Goal: Transaction & Acquisition: Purchase product/service

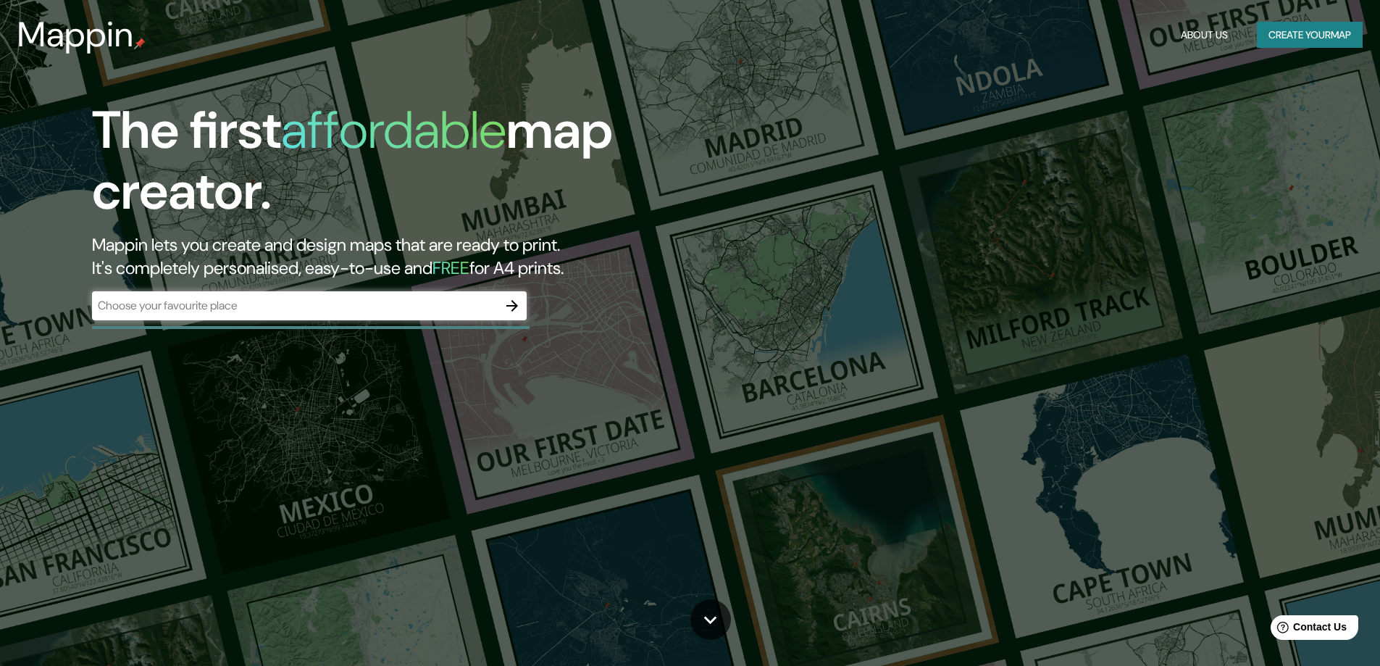
click at [273, 310] on input "text" at bounding box center [295, 305] width 406 height 17
type input "madrid"
click at [516, 303] on icon "button" at bounding box center [512, 305] width 17 height 17
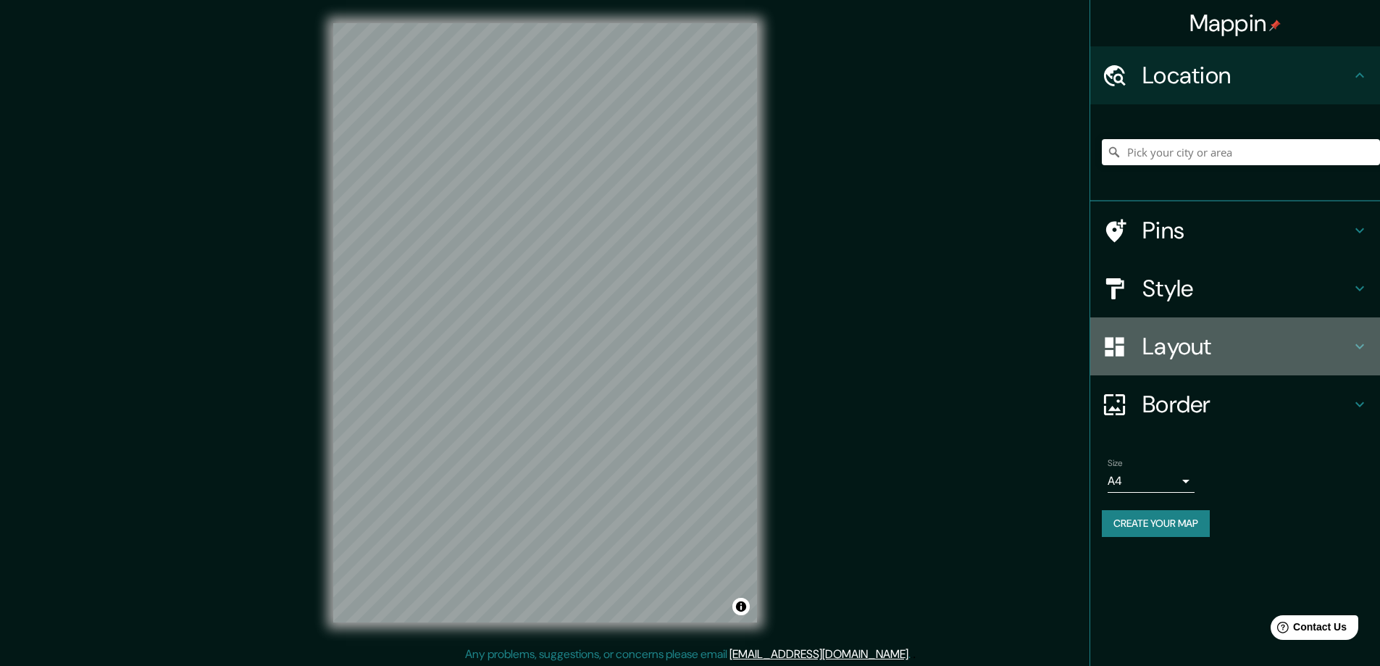
click at [1317, 351] on h4 "Layout" at bounding box center [1247, 346] width 209 height 29
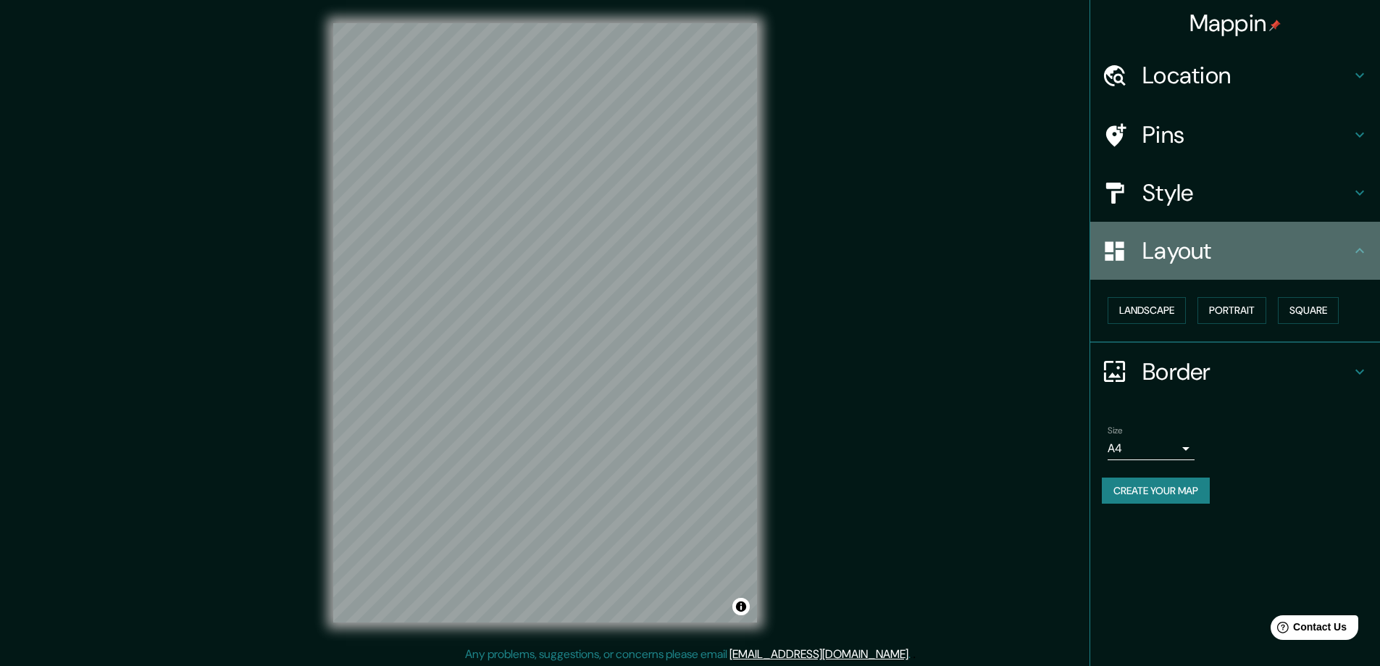
click at [1320, 251] on h4 "Layout" at bounding box center [1247, 250] width 209 height 29
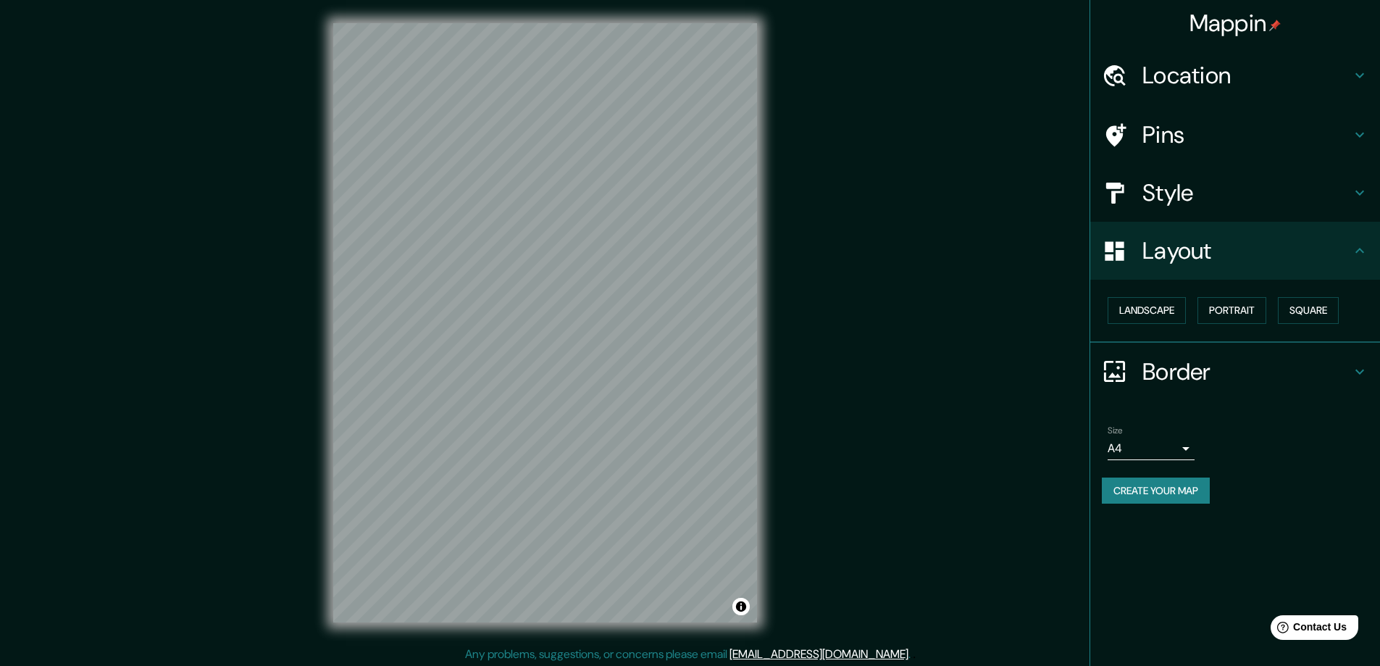
click at [1313, 81] on h4 "Location" at bounding box center [1247, 75] width 209 height 29
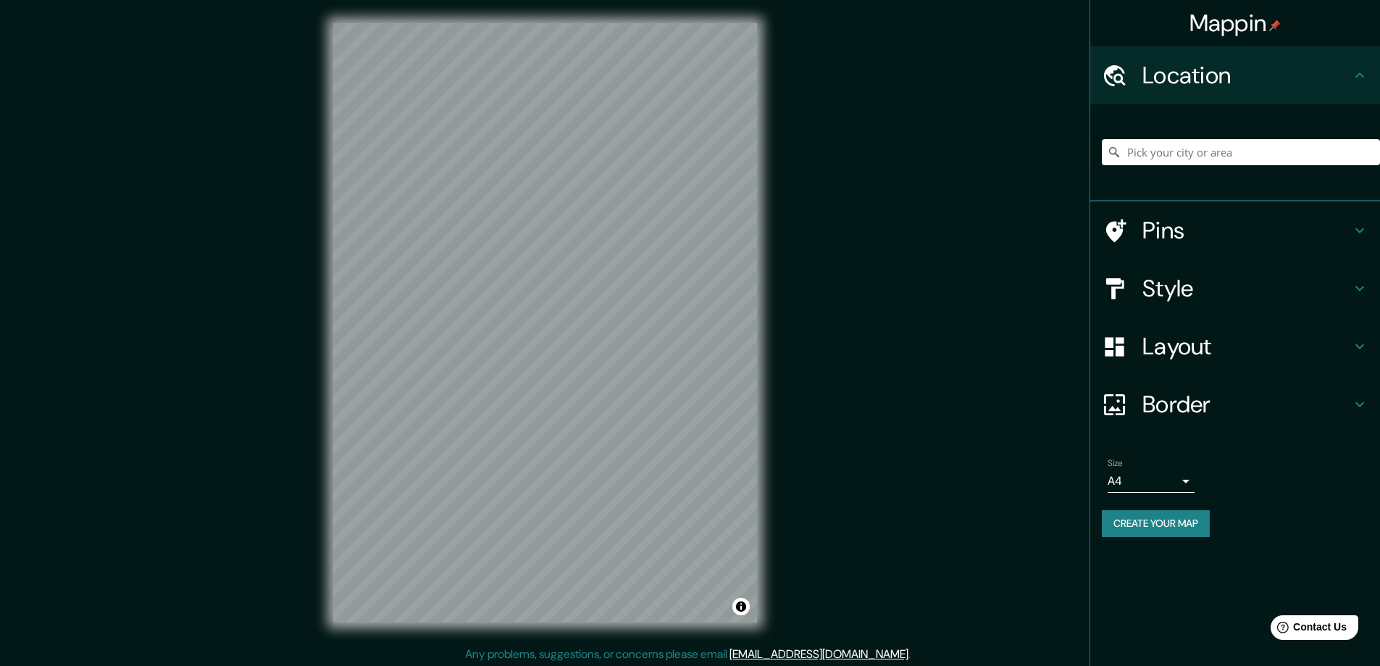
click at [1299, 235] on h4 "Pins" at bounding box center [1247, 230] width 209 height 29
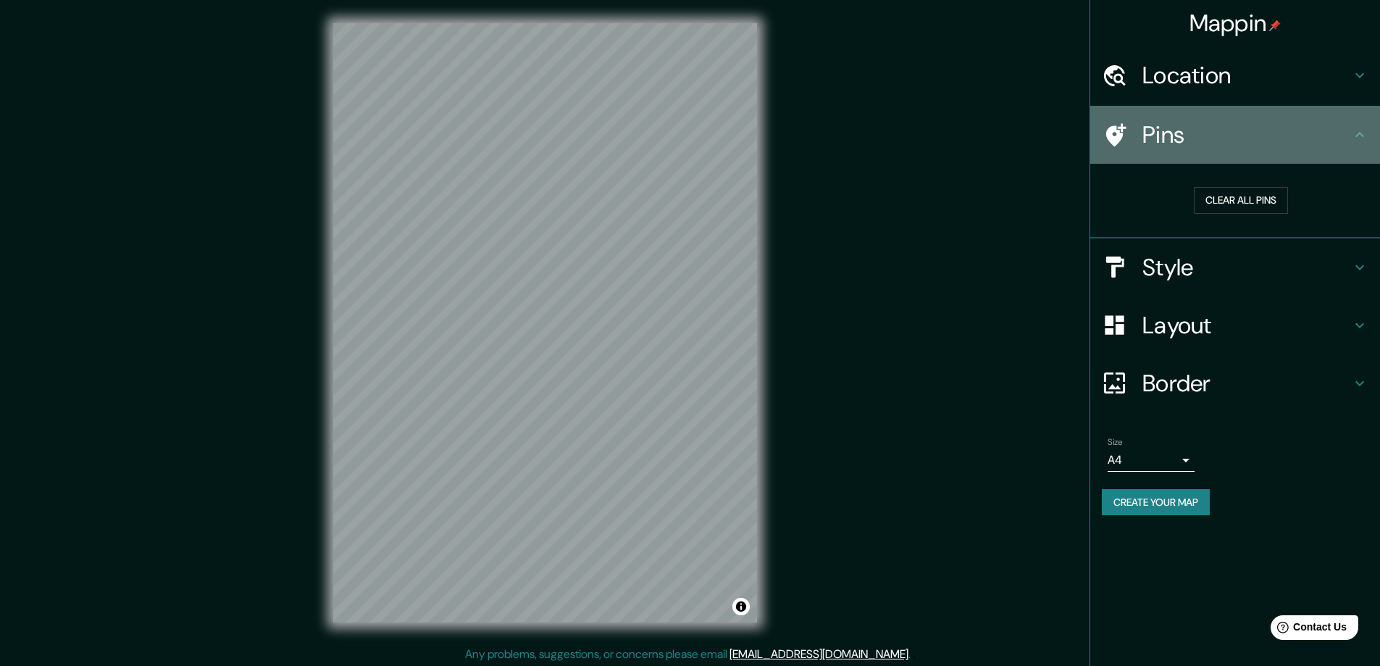
click at [1154, 138] on h4 "Pins" at bounding box center [1247, 134] width 209 height 29
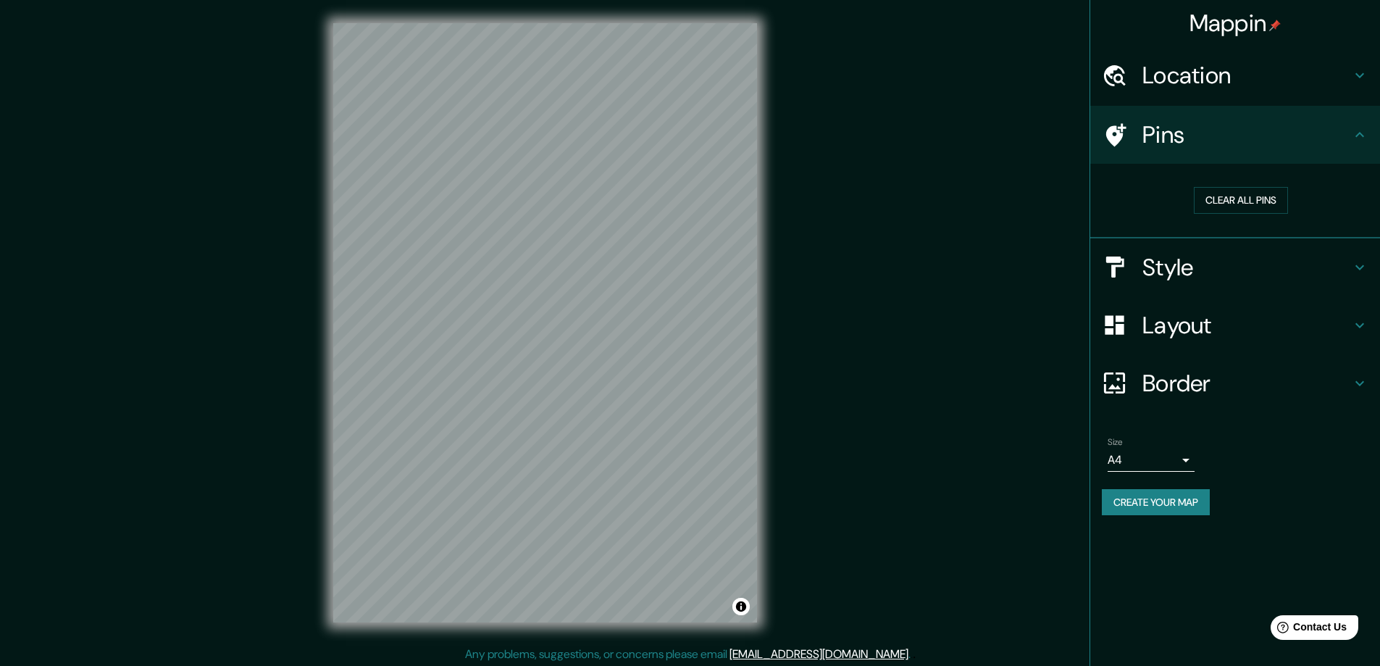
click at [1262, 83] on h4 "Location" at bounding box center [1247, 75] width 209 height 29
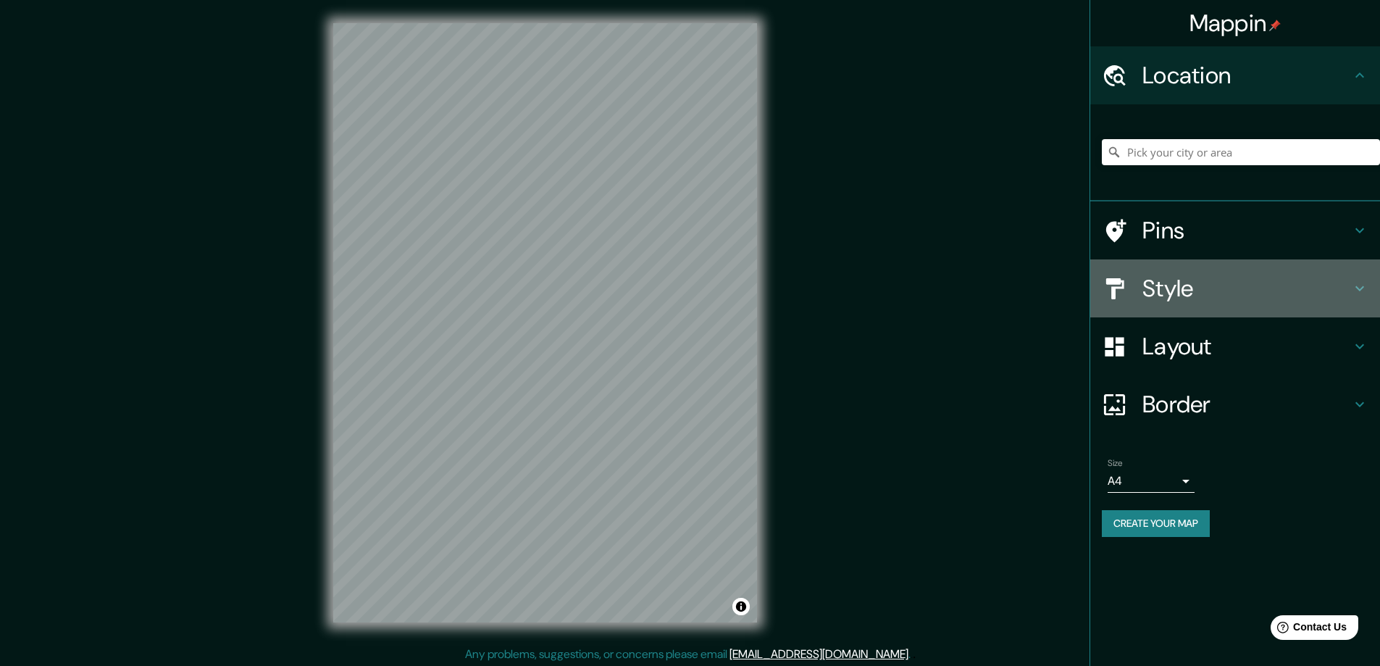
click at [1235, 291] on h4 "Style" at bounding box center [1247, 288] width 209 height 29
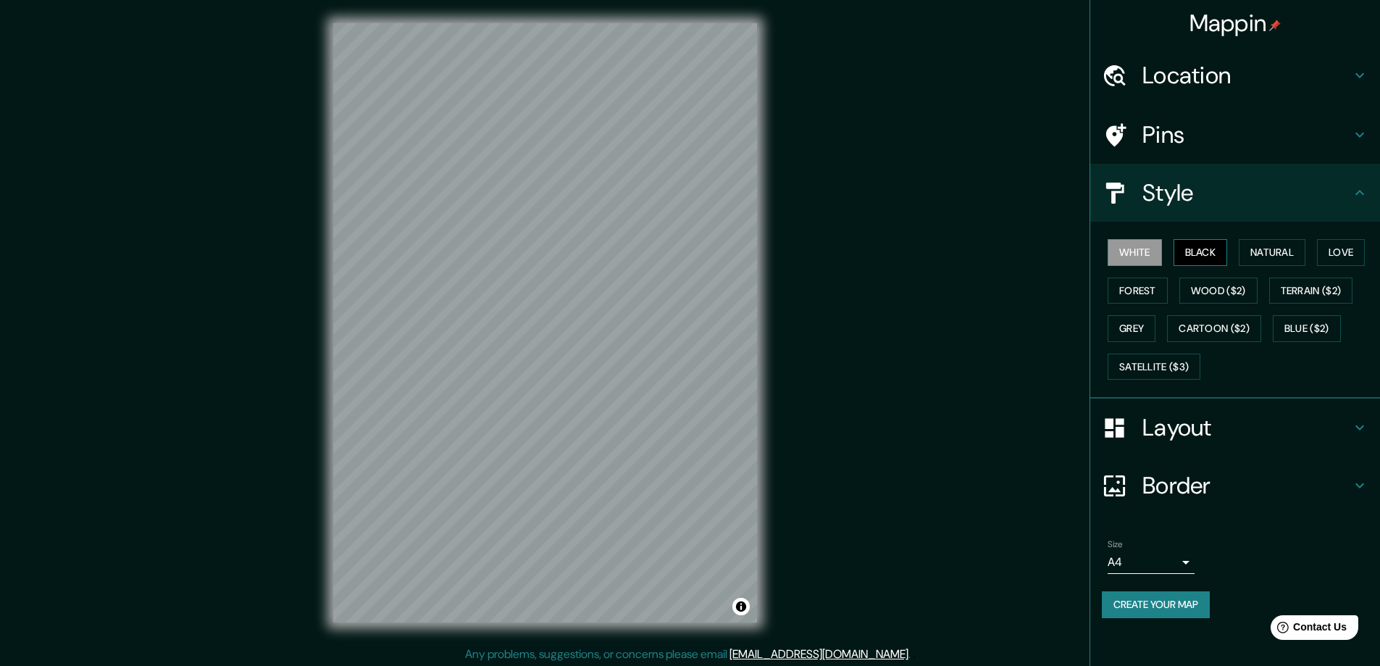
click at [1197, 254] on button "Black" at bounding box center [1201, 252] width 54 height 27
click at [1287, 252] on button "Natural" at bounding box center [1272, 252] width 67 height 27
click at [1352, 251] on button "Love" at bounding box center [1341, 252] width 48 height 27
click at [1149, 289] on button "Forest" at bounding box center [1138, 291] width 60 height 27
click at [1196, 296] on button "Wood ($2)" at bounding box center [1219, 291] width 78 height 27
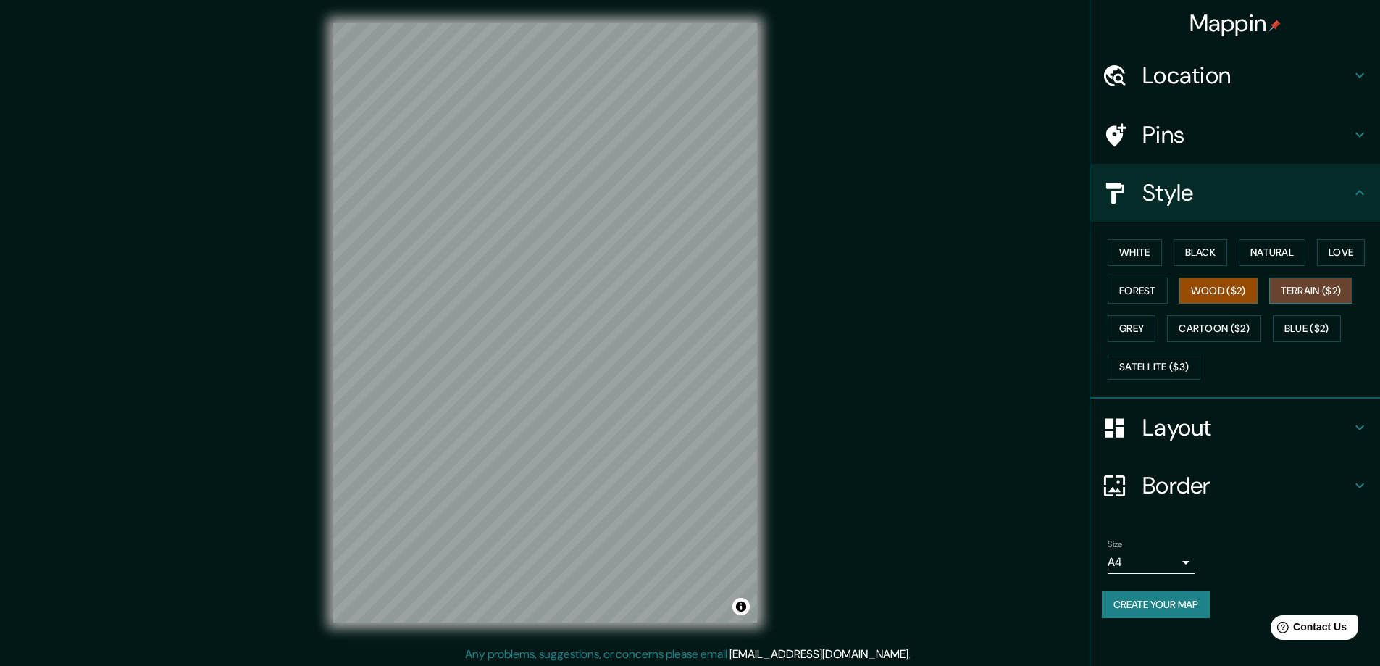
click at [1319, 287] on button "Terrain ($2)" at bounding box center [1312, 291] width 84 height 27
click at [1320, 330] on button "Blue ($2)" at bounding box center [1307, 328] width 68 height 27
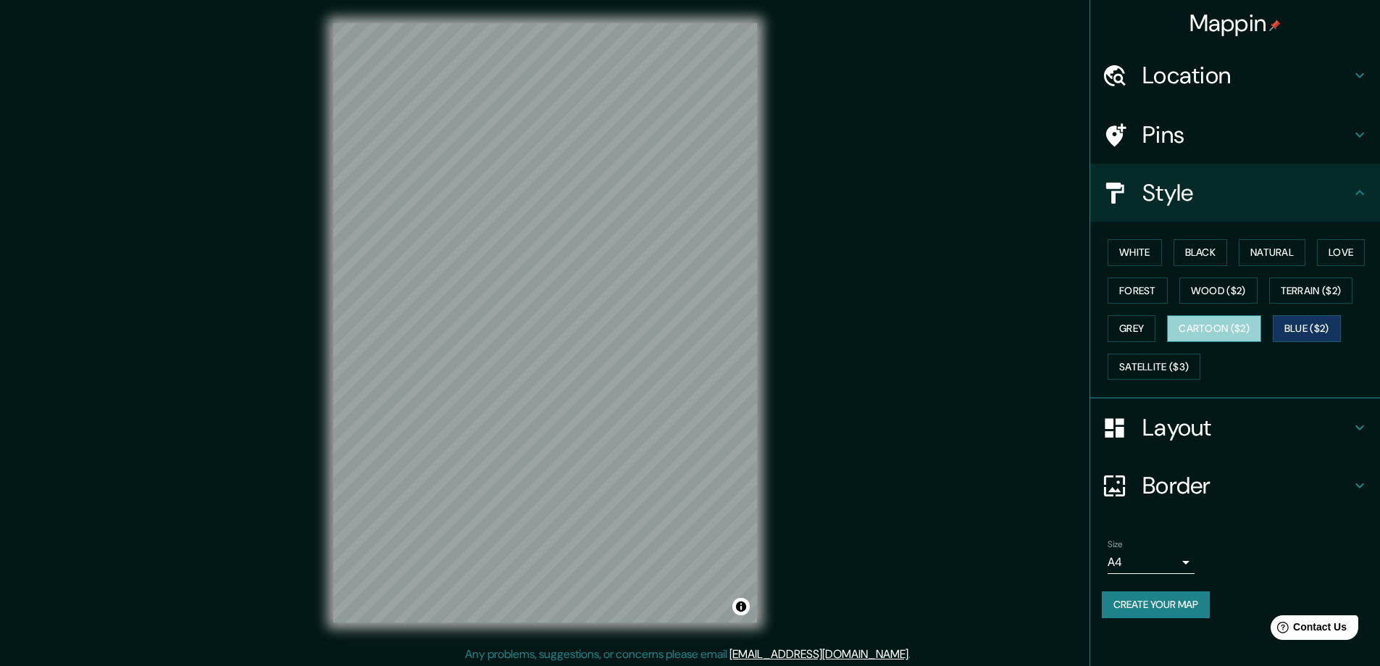
click at [1214, 326] on button "Cartoon ($2)" at bounding box center [1214, 328] width 94 height 27
click at [1138, 321] on button "Grey" at bounding box center [1132, 328] width 48 height 27
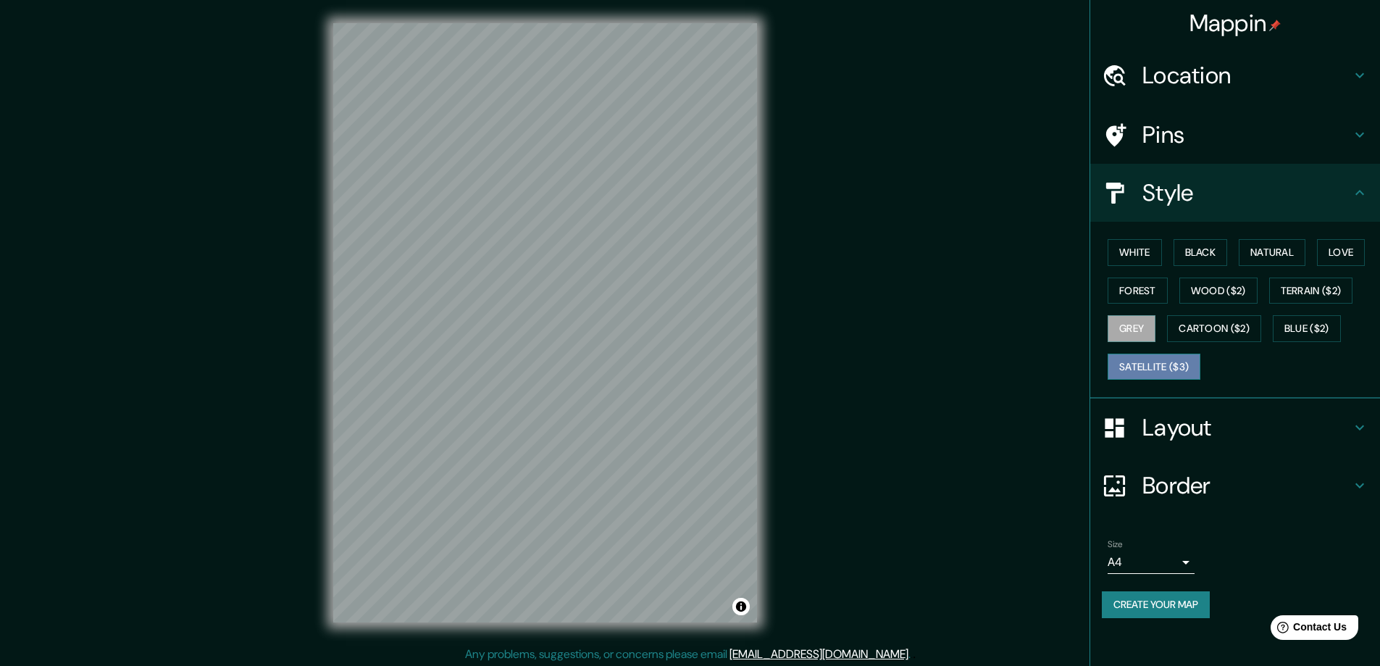
click at [1180, 371] on button "Satellite ($3)" at bounding box center [1154, 367] width 93 height 27
click at [1273, 259] on button "Natural" at bounding box center [1272, 252] width 67 height 27
click at [743, 609] on button "Toggle attribution" at bounding box center [741, 606] width 17 height 17
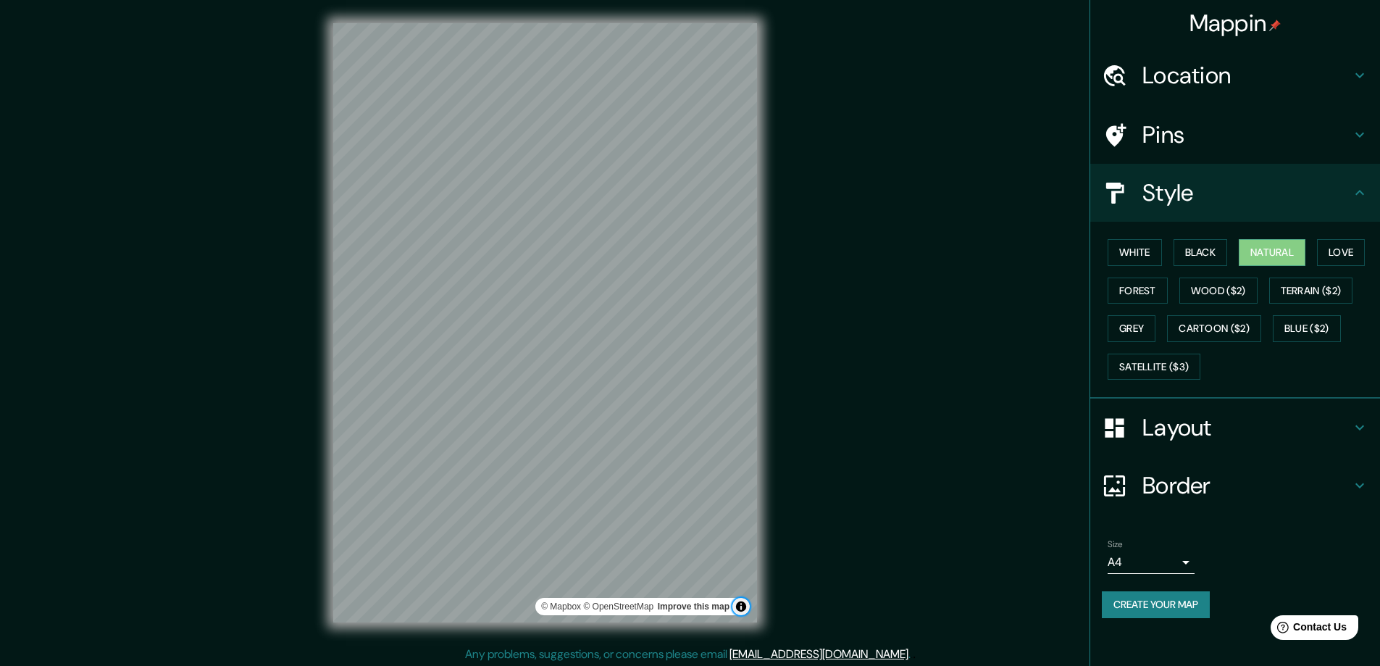
click at [743, 609] on button "Toggle attribution" at bounding box center [741, 606] width 17 height 17
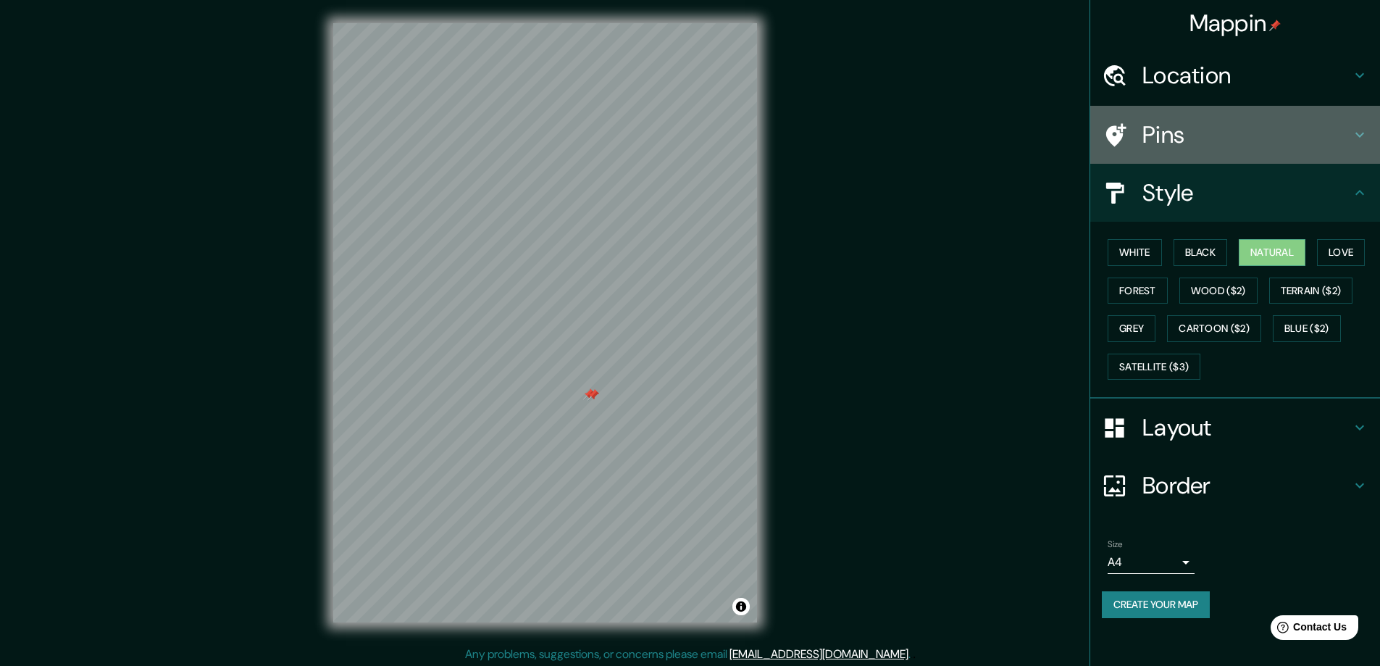
click at [1246, 138] on h4 "Pins" at bounding box center [1247, 134] width 209 height 29
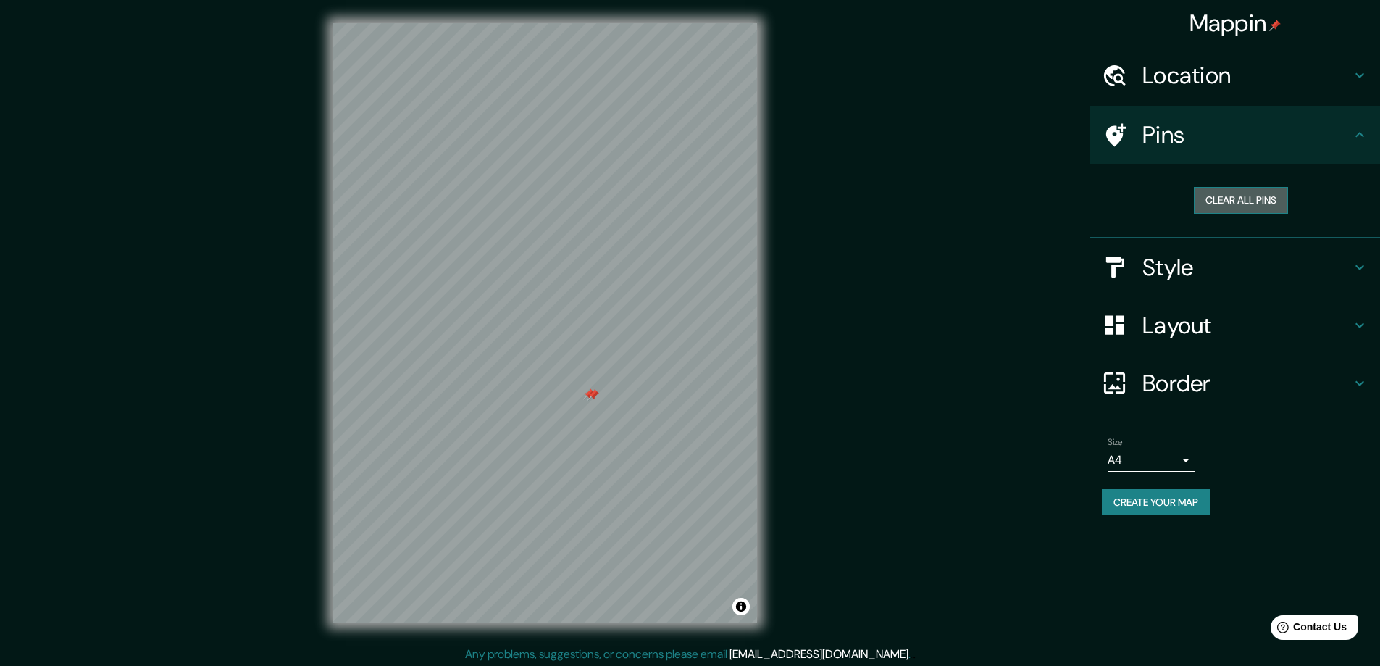
click at [1259, 195] on button "Clear all pins" at bounding box center [1241, 200] width 94 height 27
click at [1226, 262] on h4 "Style" at bounding box center [1247, 267] width 209 height 29
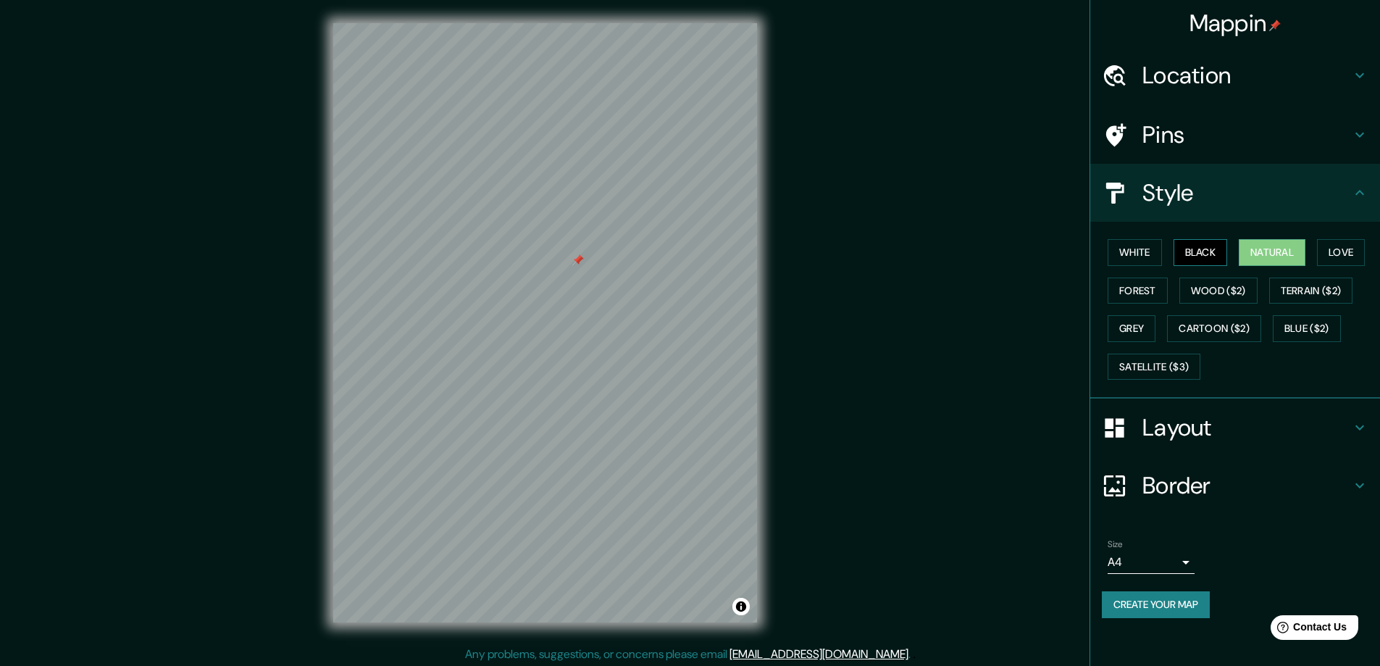
click at [1211, 252] on button "Black" at bounding box center [1201, 252] width 54 height 27
click at [1114, 256] on button "White" at bounding box center [1135, 252] width 54 height 27
click at [1285, 254] on button "Natural" at bounding box center [1272, 252] width 67 height 27
click at [1138, 288] on button "Forest" at bounding box center [1138, 291] width 60 height 27
click at [1272, 251] on button "Natural" at bounding box center [1272, 252] width 67 height 27
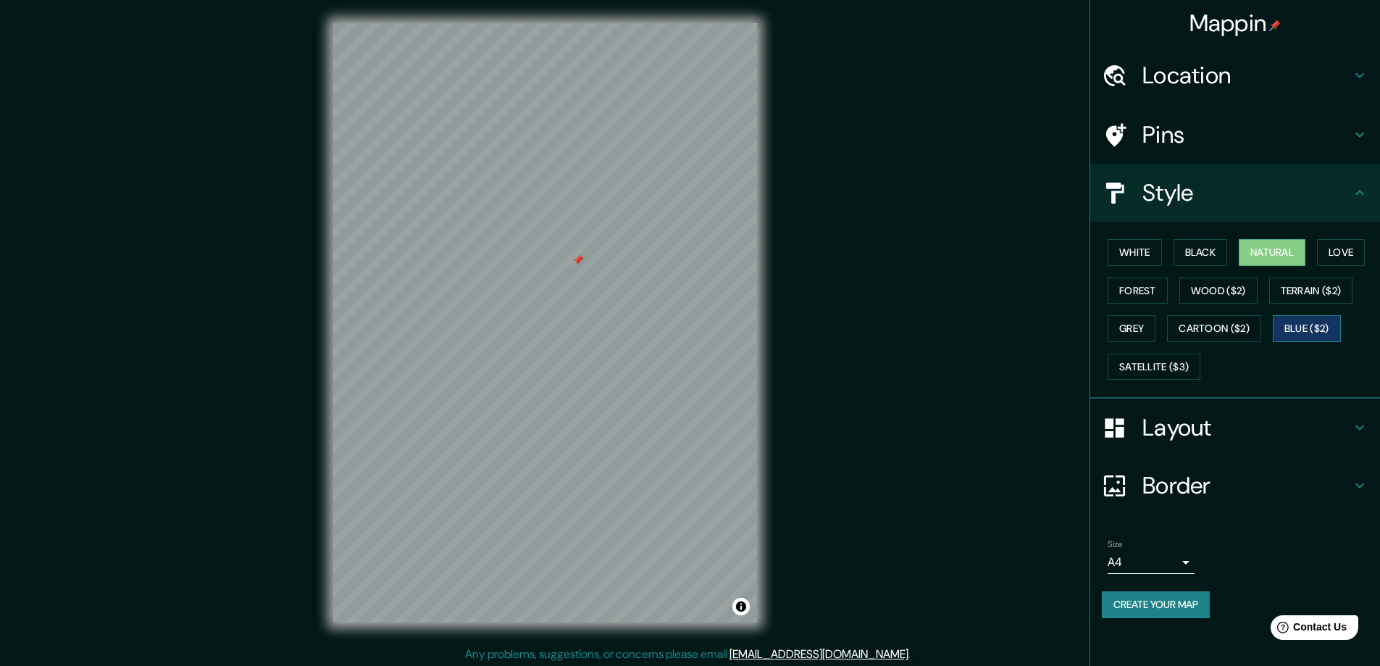
click at [1304, 337] on button "Blue ($2)" at bounding box center [1307, 328] width 68 height 27
click at [1242, 433] on h4 "Layout" at bounding box center [1247, 427] width 209 height 29
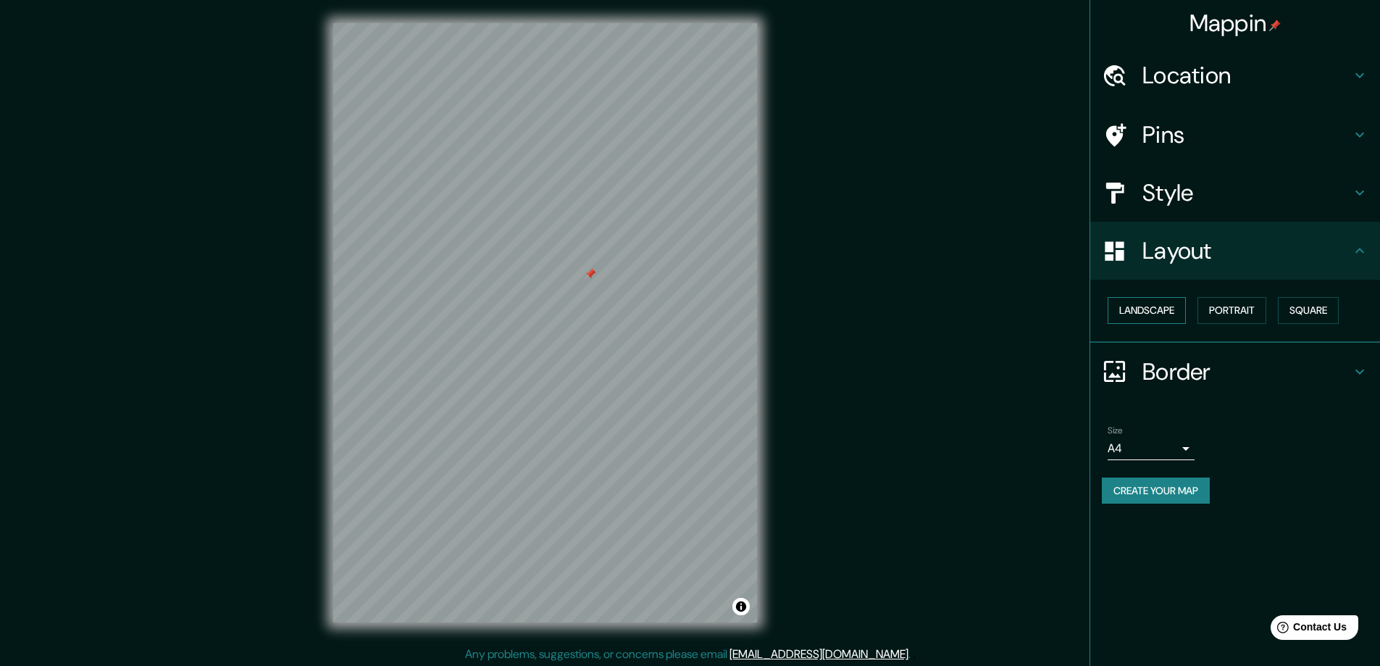
click at [1167, 316] on button "Landscape" at bounding box center [1147, 310] width 78 height 27
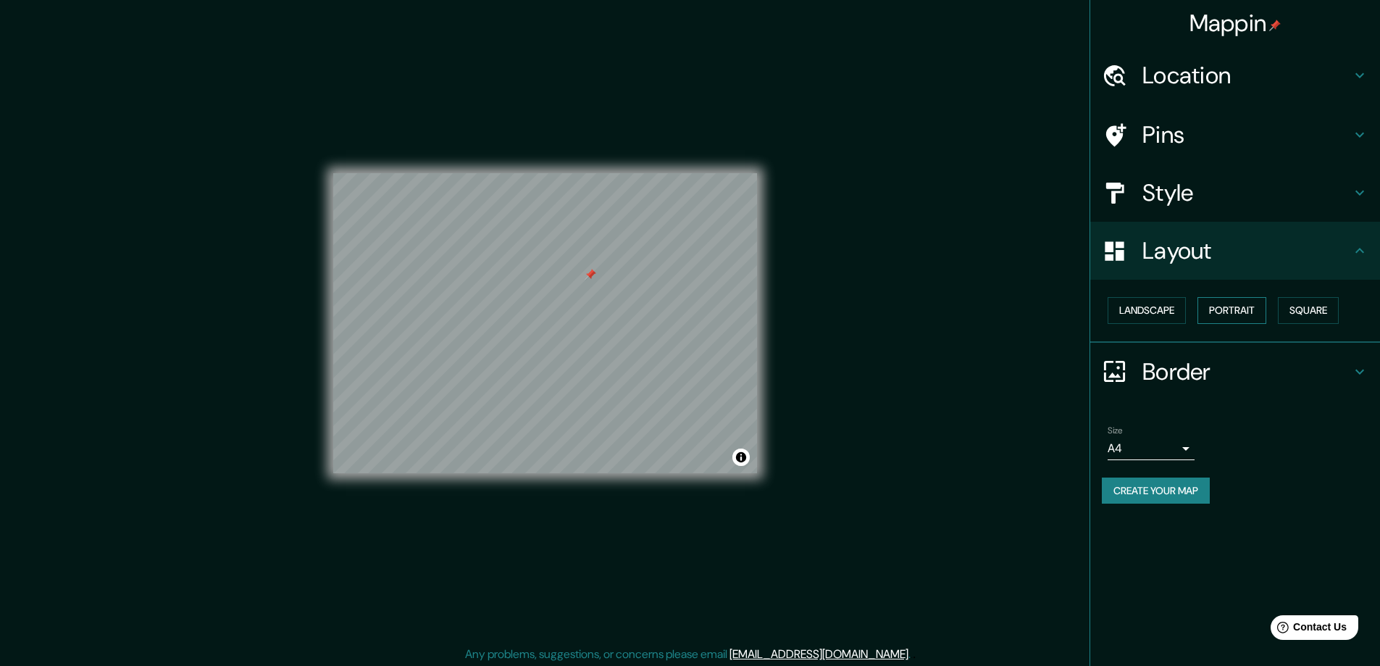
click at [1248, 304] on button "Portrait" at bounding box center [1232, 310] width 69 height 27
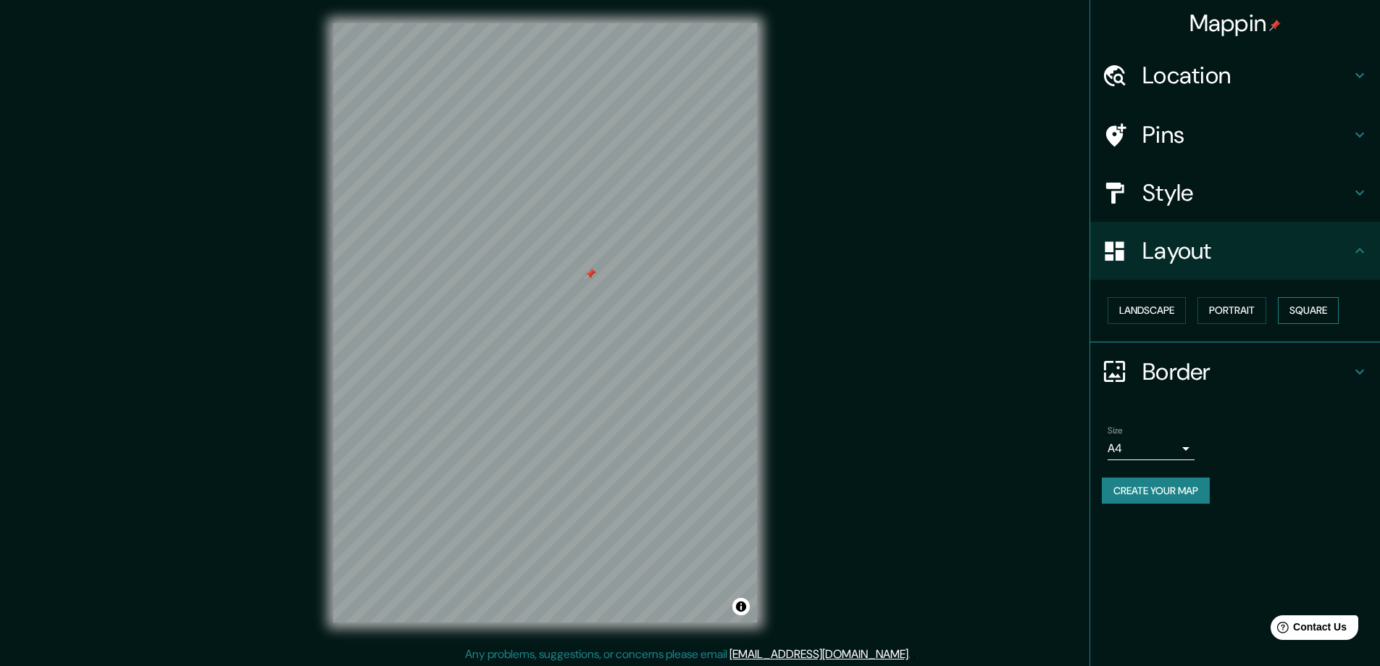
click at [1301, 302] on button "Square" at bounding box center [1308, 310] width 61 height 27
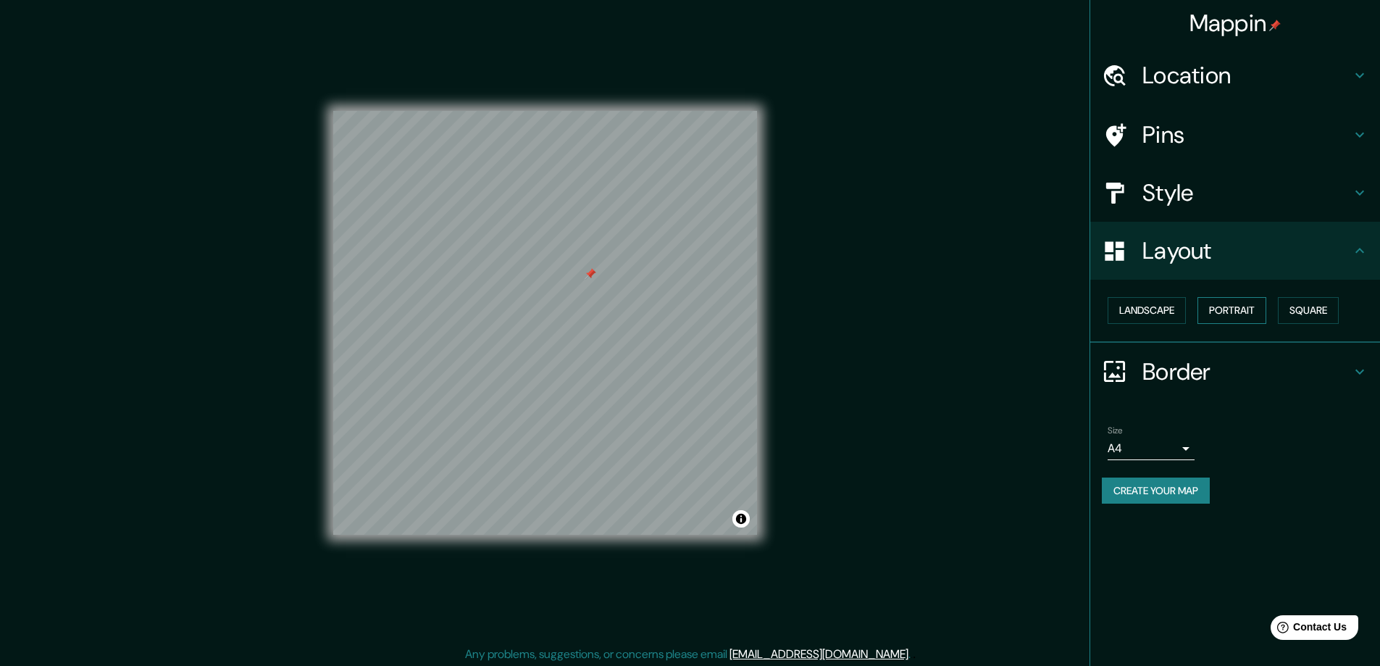
click at [1235, 313] on button "Portrait" at bounding box center [1232, 310] width 69 height 27
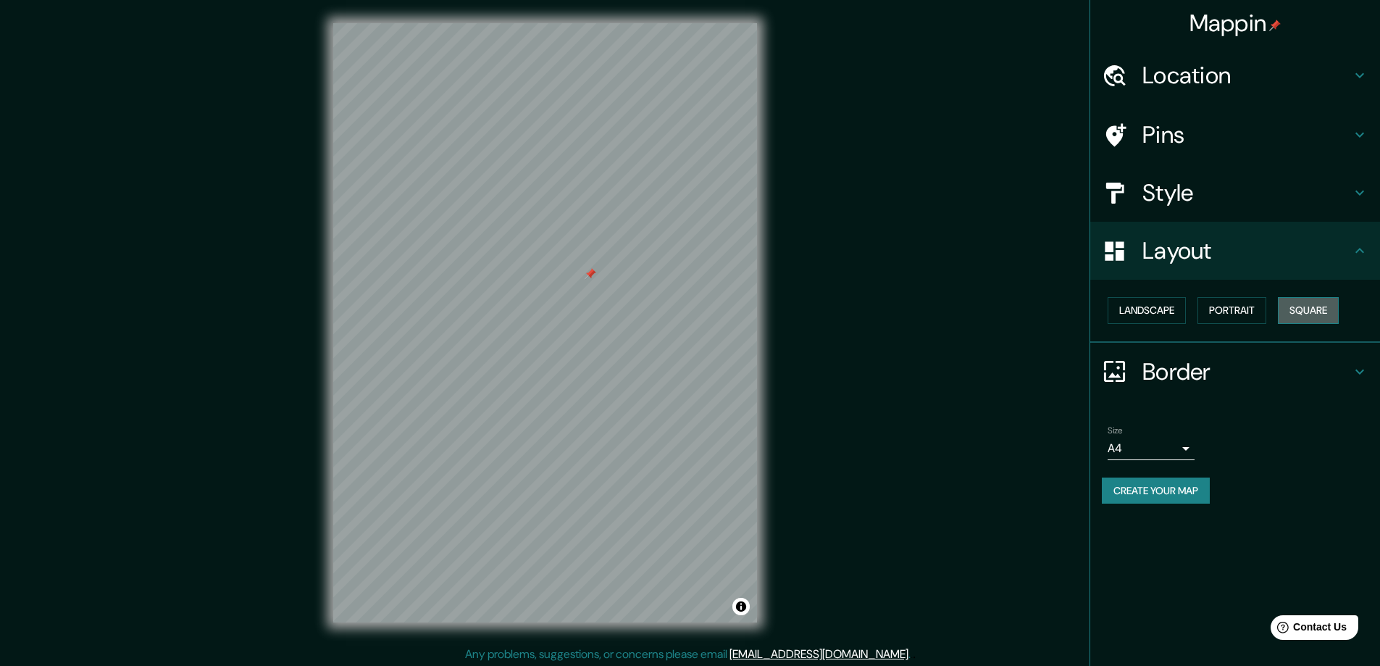
click at [1296, 314] on button "Square" at bounding box center [1308, 310] width 61 height 27
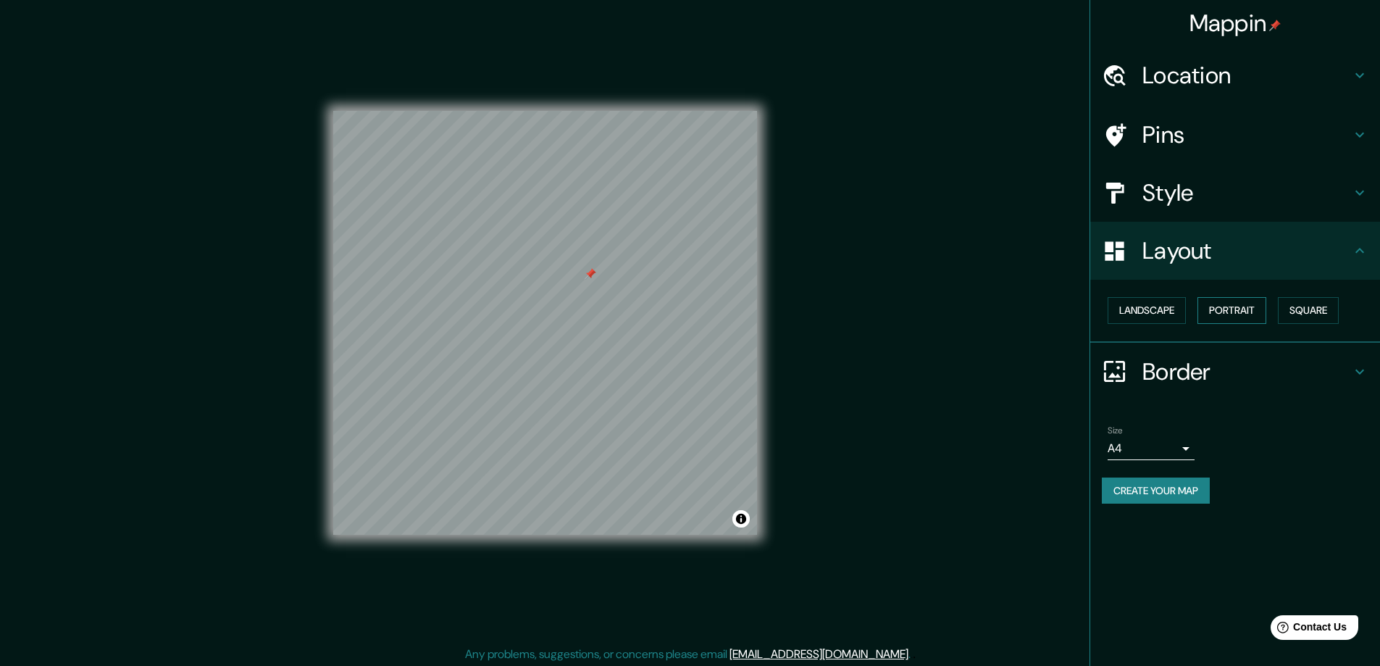
click at [1240, 307] on button "Portrait" at bounding box center [1232, 310] width 69 height 27
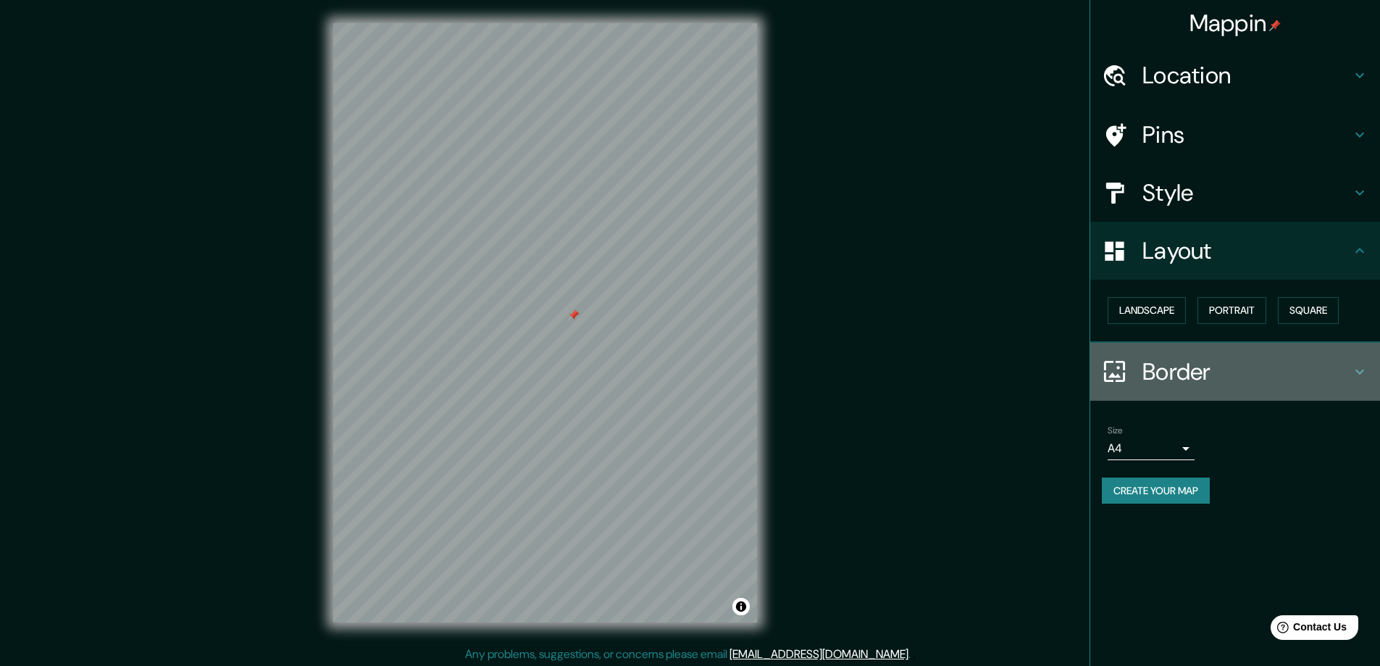
click at [1180, 375] on h4 "Border" at bounding box center [1247, 371] width 209 height 29
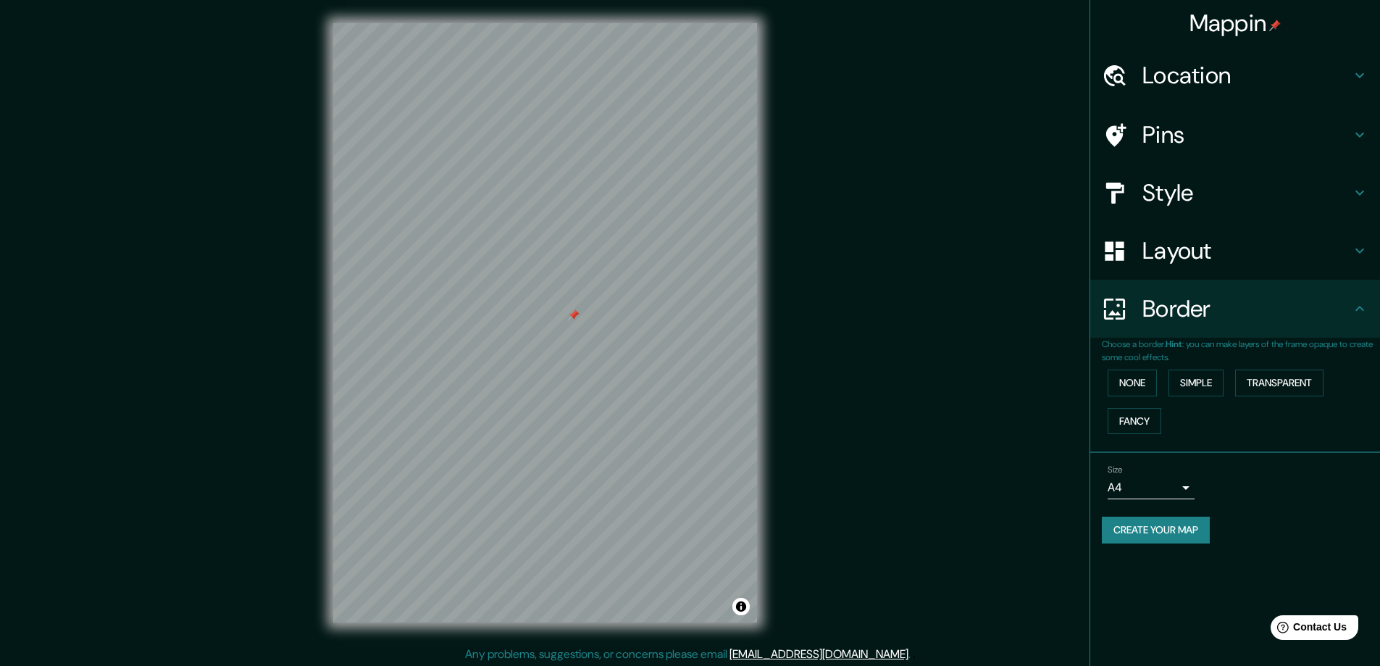
click at [1191, 535] on button "Create your map" at bounding box center [1156, 530] width 108 height 27
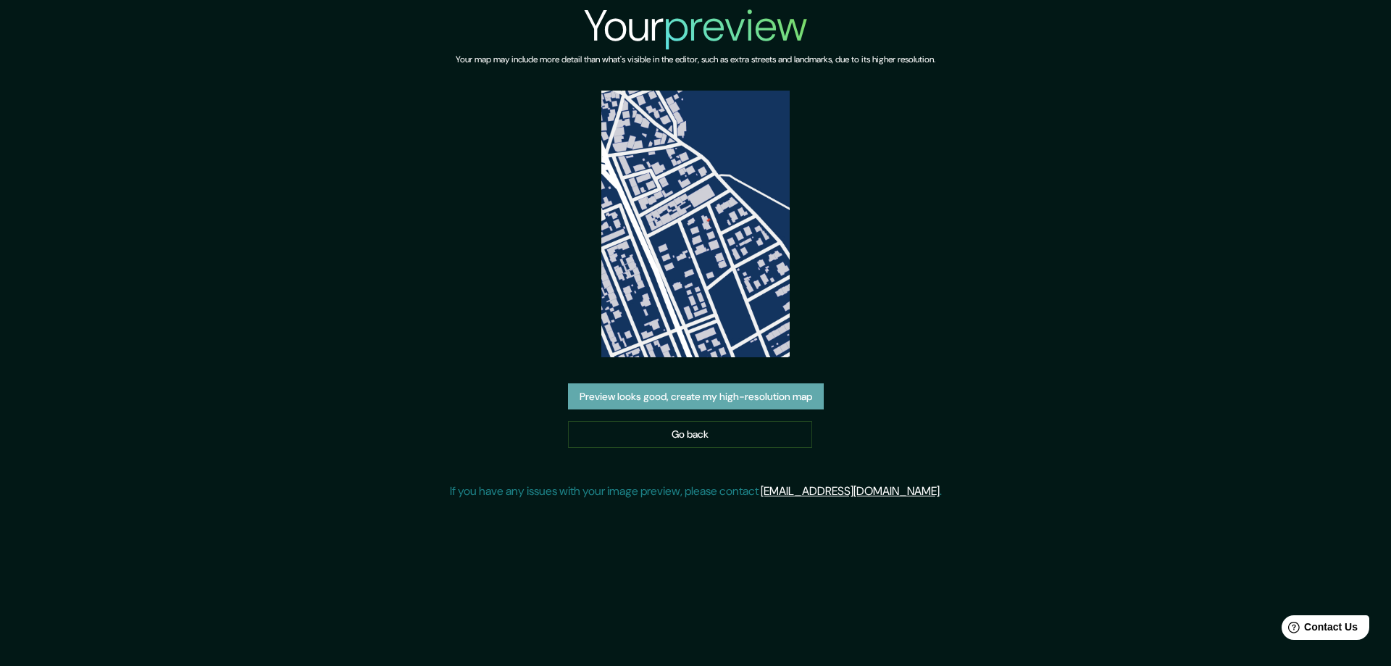
click at [736, 403] on button "Preview looks good, create my high-resolution map" at bounding box center [696, 396] width 256 height 27
